Goal: Transaction & Acquisition: Purchase product/service

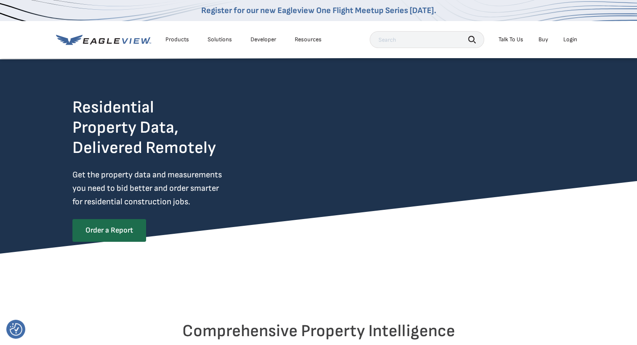
click at [383, 37] on input "text" at bounding box center [427, 39] width 114 height 17
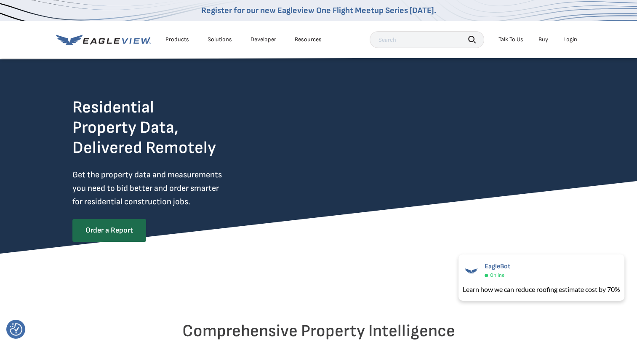
click at [569, 40] on div "Login" at bounding box center [570, 40] width 14 height 8
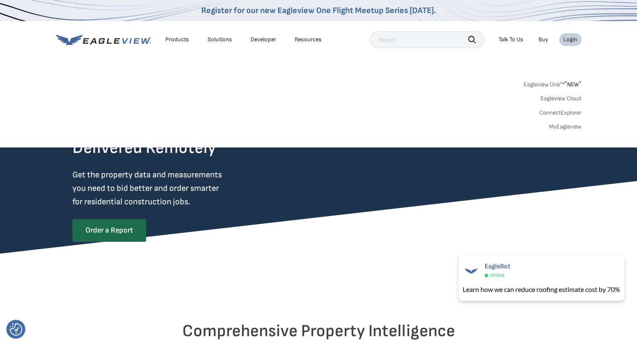
click at [545, 38] on link "Buy" at bounding box center [543, 40] width 10 height 8
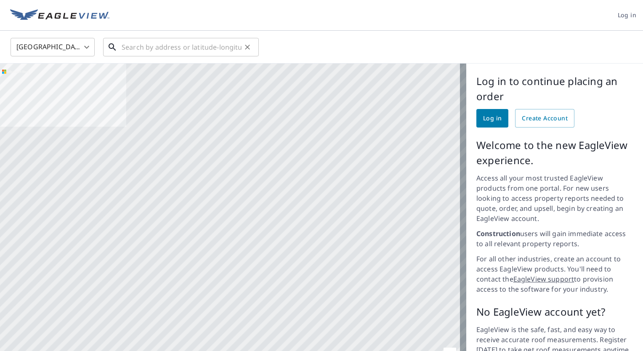
click at [172, 48] on input "text" at bounding box center [182, 47] width 120 height 24
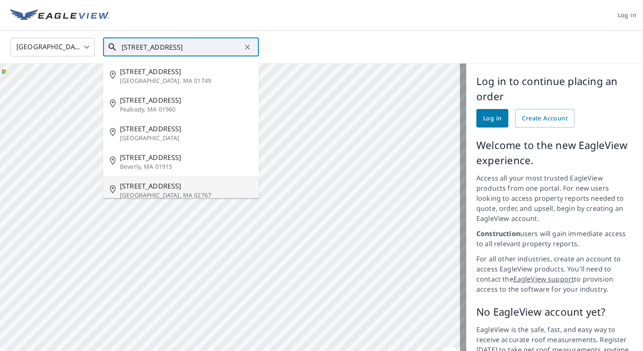
click at [148, 183] on span "163 Temi Rd" at bounding box center [186, 186] width 132 height 10
type input "163 Temi Rd Raynham, MA 02767"
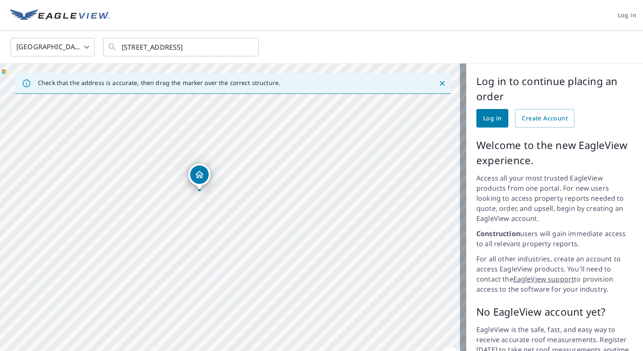
drag, startPoint x: 245, startPoint y: 196, endPoint x: 214, endPoint y: 165, distance: 43.4
click at [214, 165] on div "163 Temi Rd Raynham, MA 02767" at bounding box center [233, 227] width 466 height 326
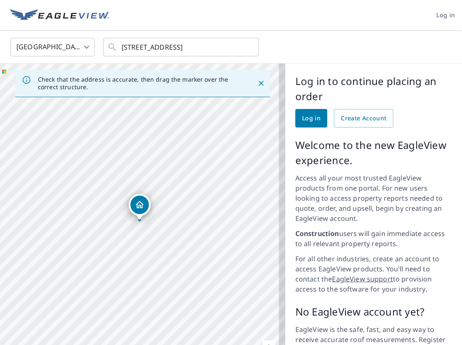
click at [302, 115] on span "Log in" at bounding box center [311, 118] width 19 height 11
